Goal: Information Seeking & Learning: Understand process/instructions

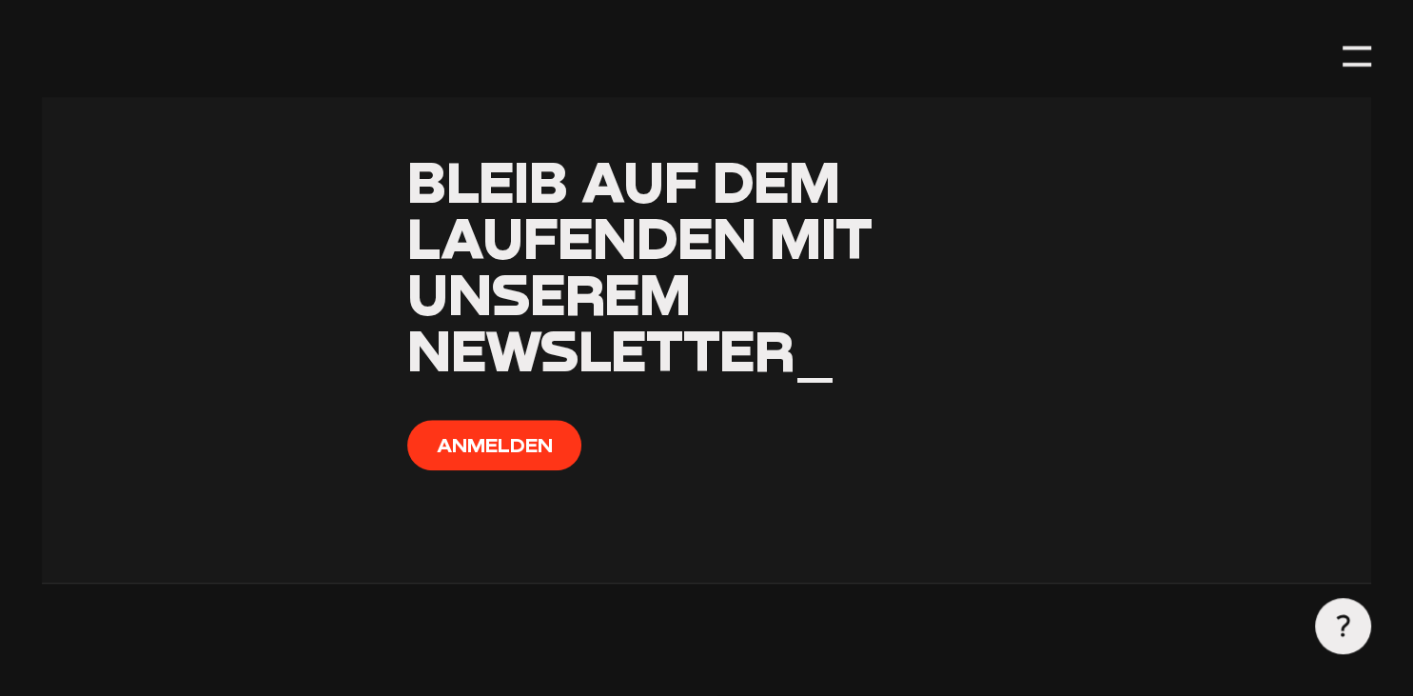
scroll to position [1861, 0]
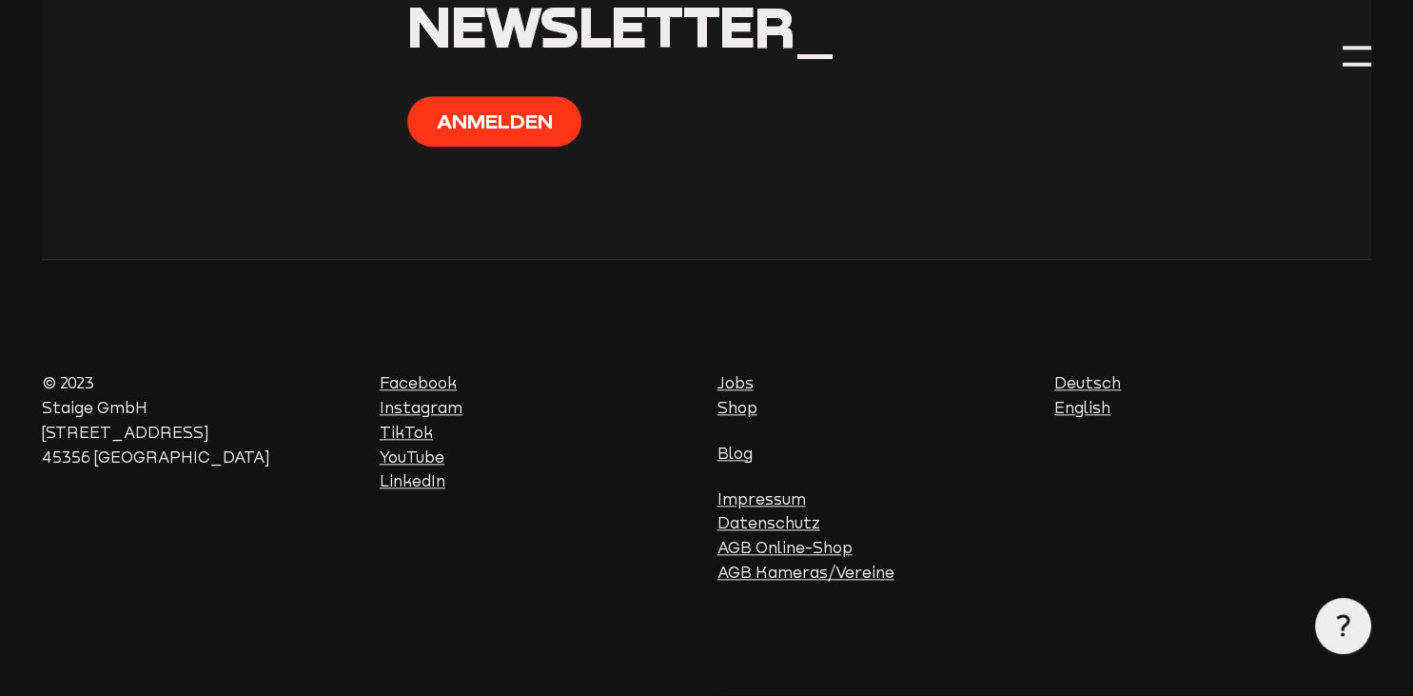
click at [762, 573] on link "AGB Kameras/Vereine" at bounding box center [805, 571] width 177 height 17
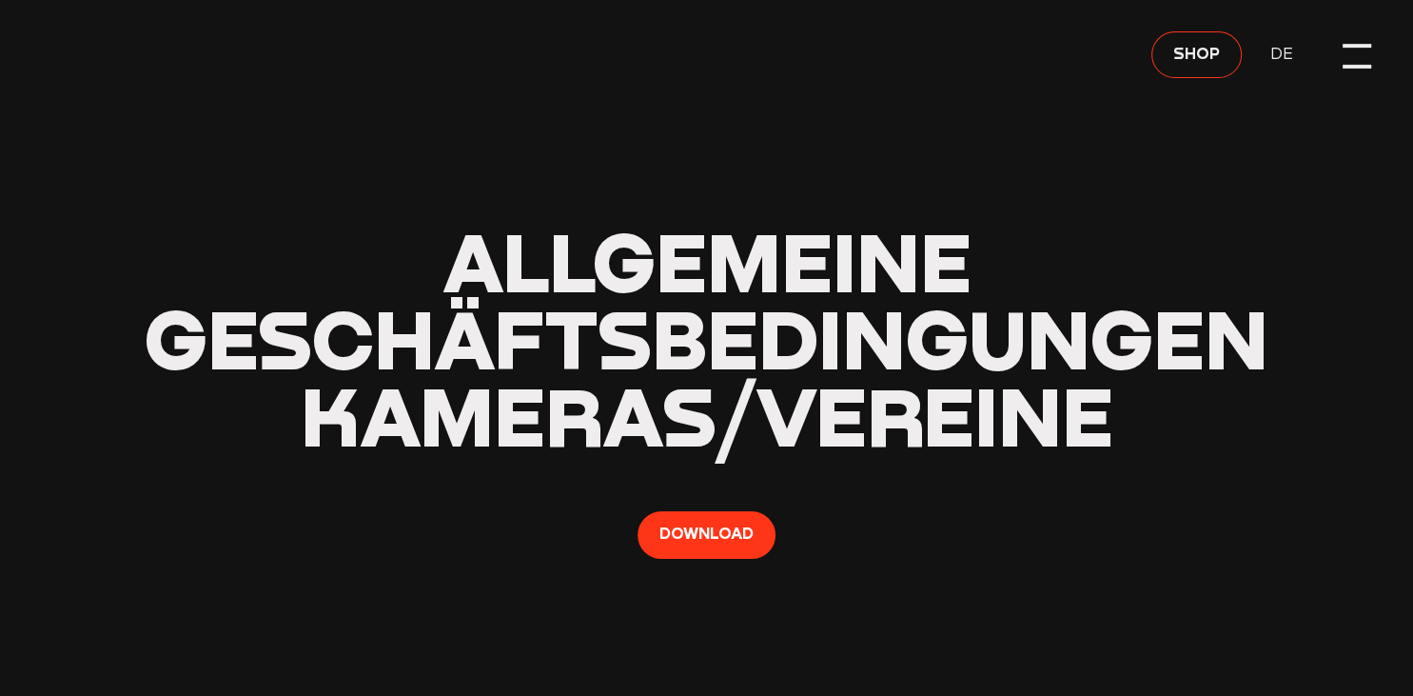
click at [1362, 53] on div at bounding box center [1356, 56] width 28 height 28
click at [1362, 54] on div at bounding box center [1356, 56] width 28 height 28
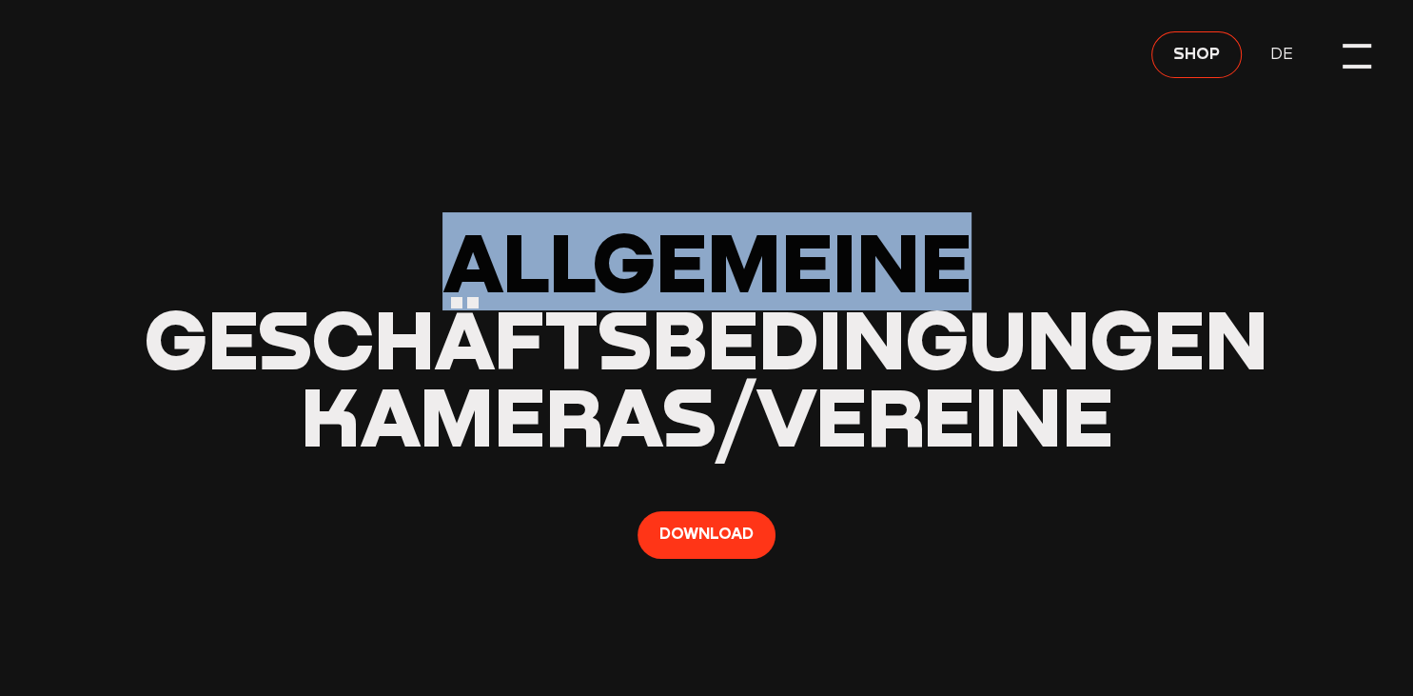
click at [1362, 54] on div at bounding box center [1356, 56] width 28 height 28
click at [1177, 49] on span "Shop" at bounding box center [1196, 53] width 47 height 25
